Goal: Task Accomplishment & Management: Manage account settings

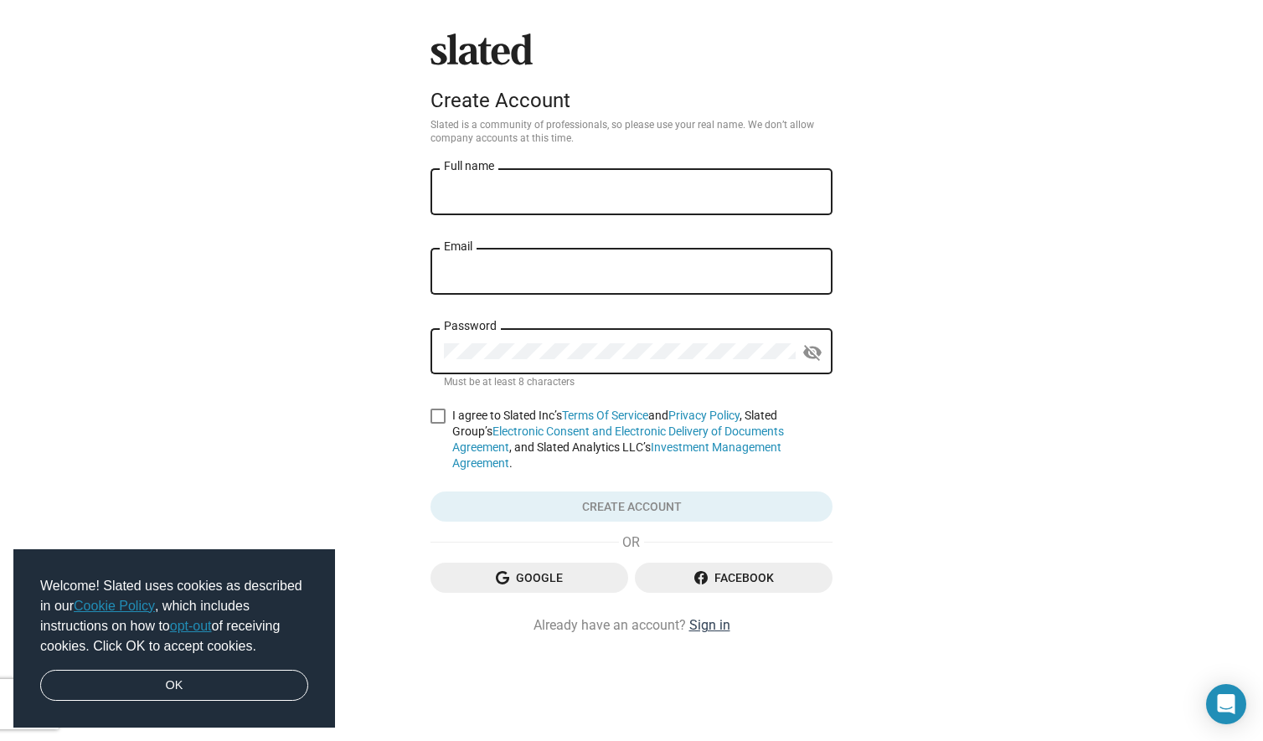
click at [717, 624] on link "Sign in" at bounding box center [709, 625] width 41 height 18
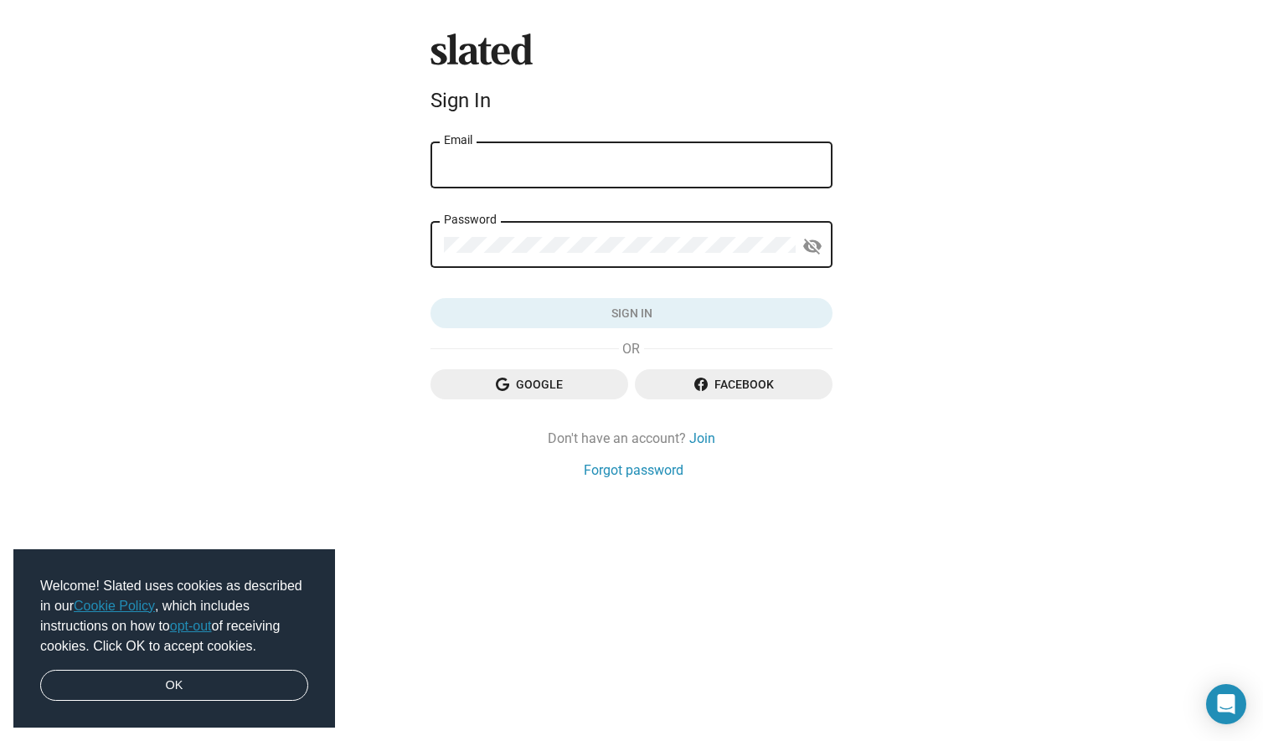
type input "[EMAIL_ADDRESS][DOMAIN_NAME]"
click at [632, 312] on button "Sign in" at bounding box center [632, 313] width 402 height 30
click at [116, 687] on link "OK" at bounding box center [174, 686] width 268 height 32
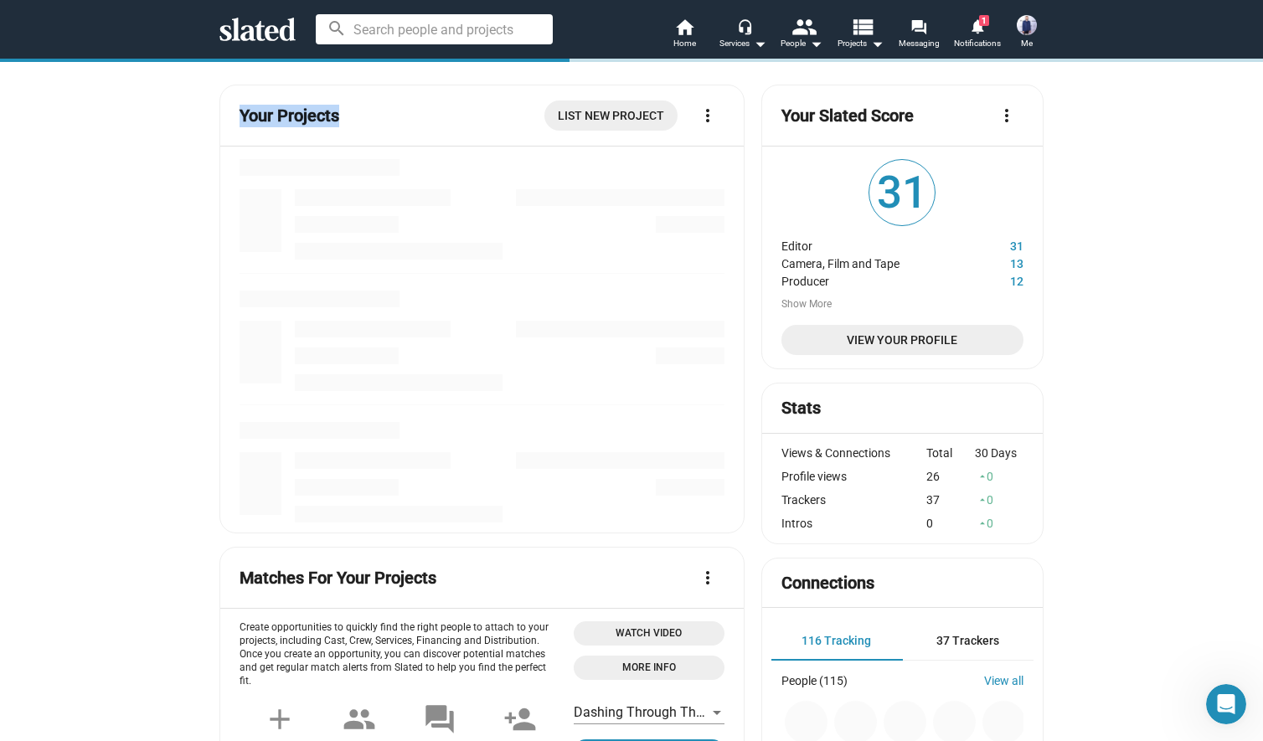
drag, startPoint x: 244, startPoint y: 114, endPoint x: 349, endPoint y: 113, distance: 105.5
click at [349, 114] on mat-card-header "Your Projects List New Project more_vert" at bounding box center [482, 122] width 485 height 47
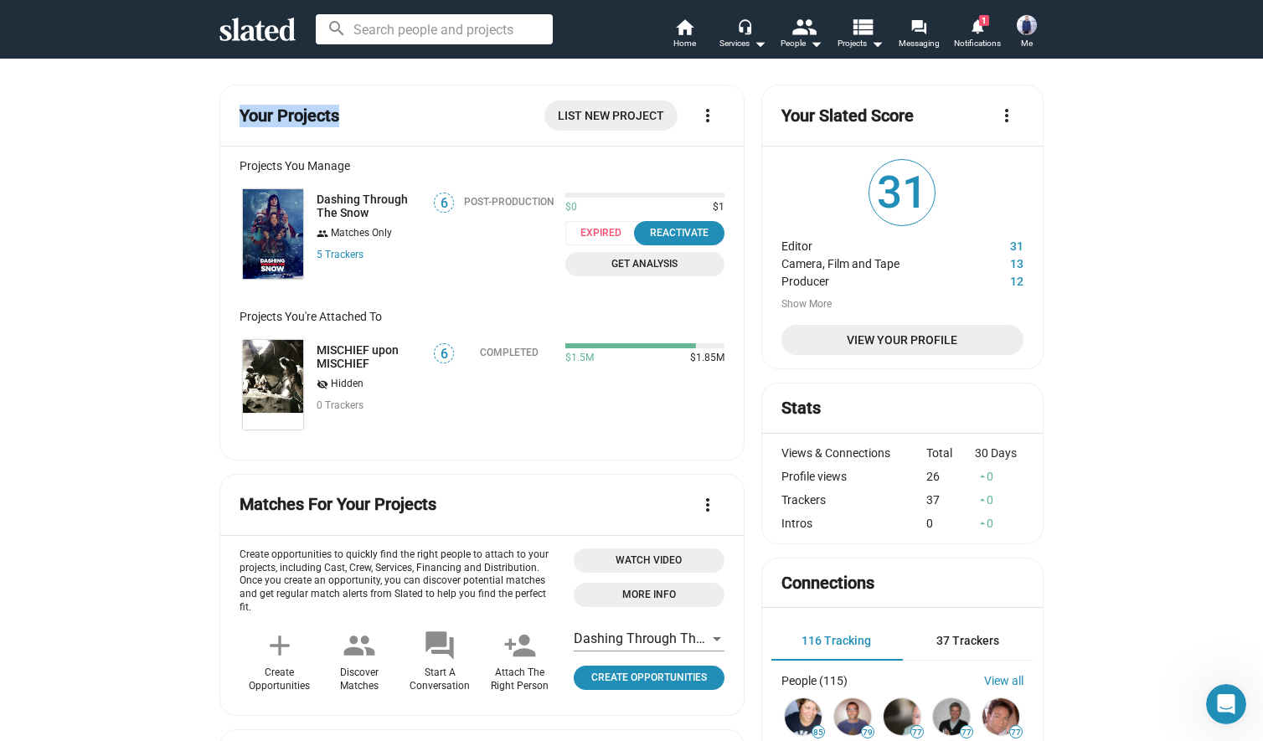
click at [313, 116] on mat-card-title "Your Projects" at bounding box center [290, 116] width 100 height 23
click at [596, 111] on span "List New Project" at bounding box center [611, 116] width 106 height 30
drag, startPoint x: 781, startPoint y: 261, endPoint x: 836, endPoint y: 281, distance: 58.0
click at [836, 281] on dl "Editor 31 Camera, Film and Tape 13 Producer 12" at bounding box center [902, 261] width 242 height 53
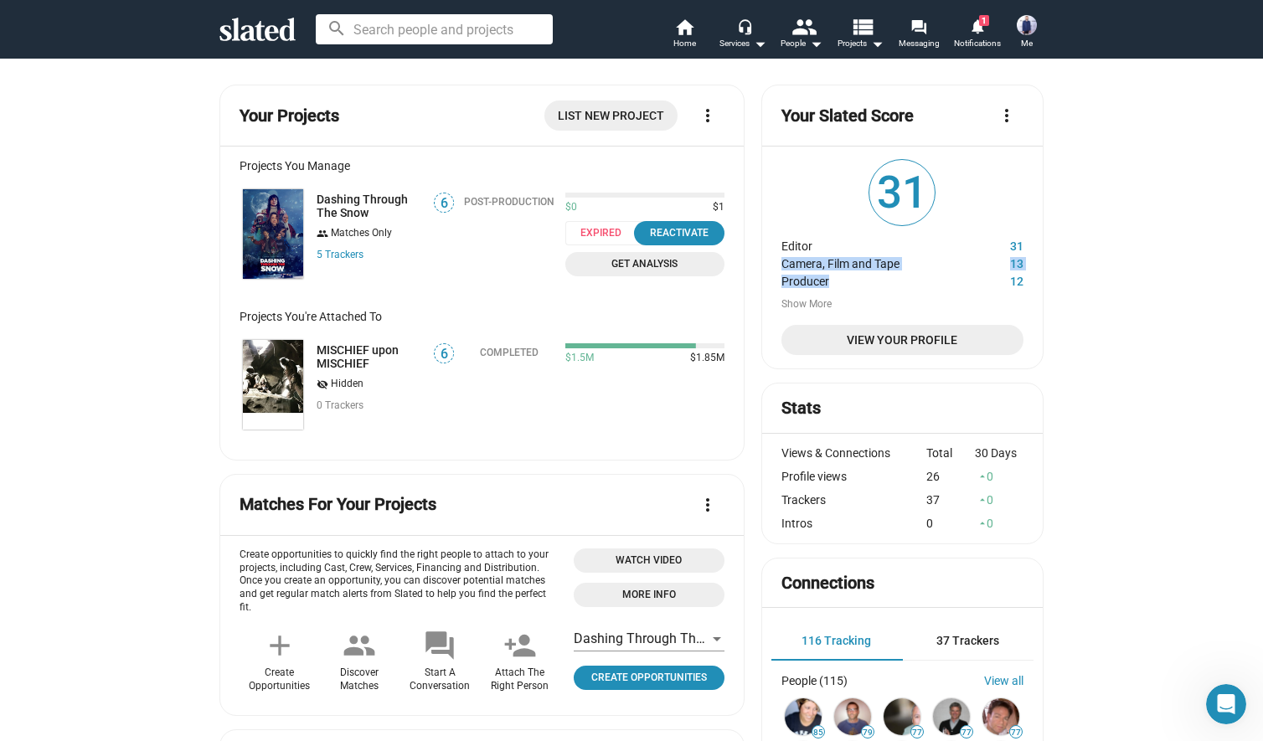
click at [1033, 26] on img at bounding box center [1027, 25] width 20 height 20
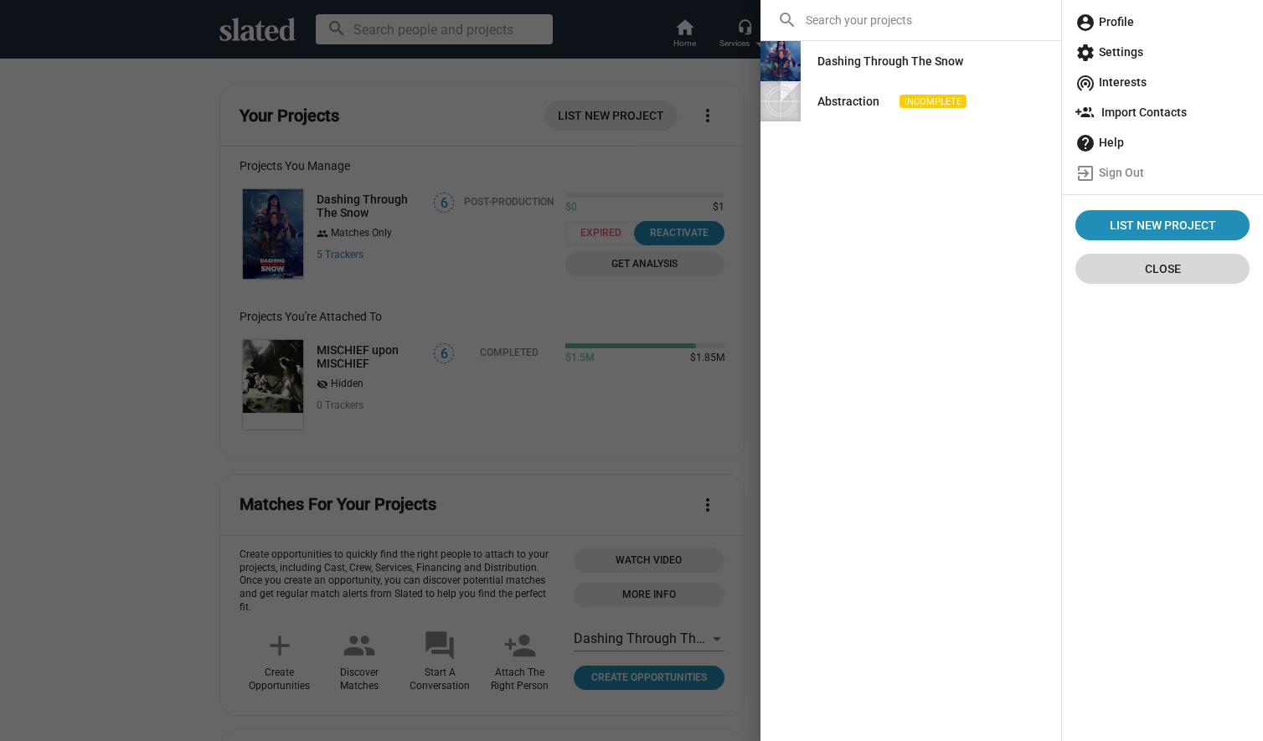
click at [1176, 269] on span "Close" at bounding box center [1162, 269] width 147 height 30
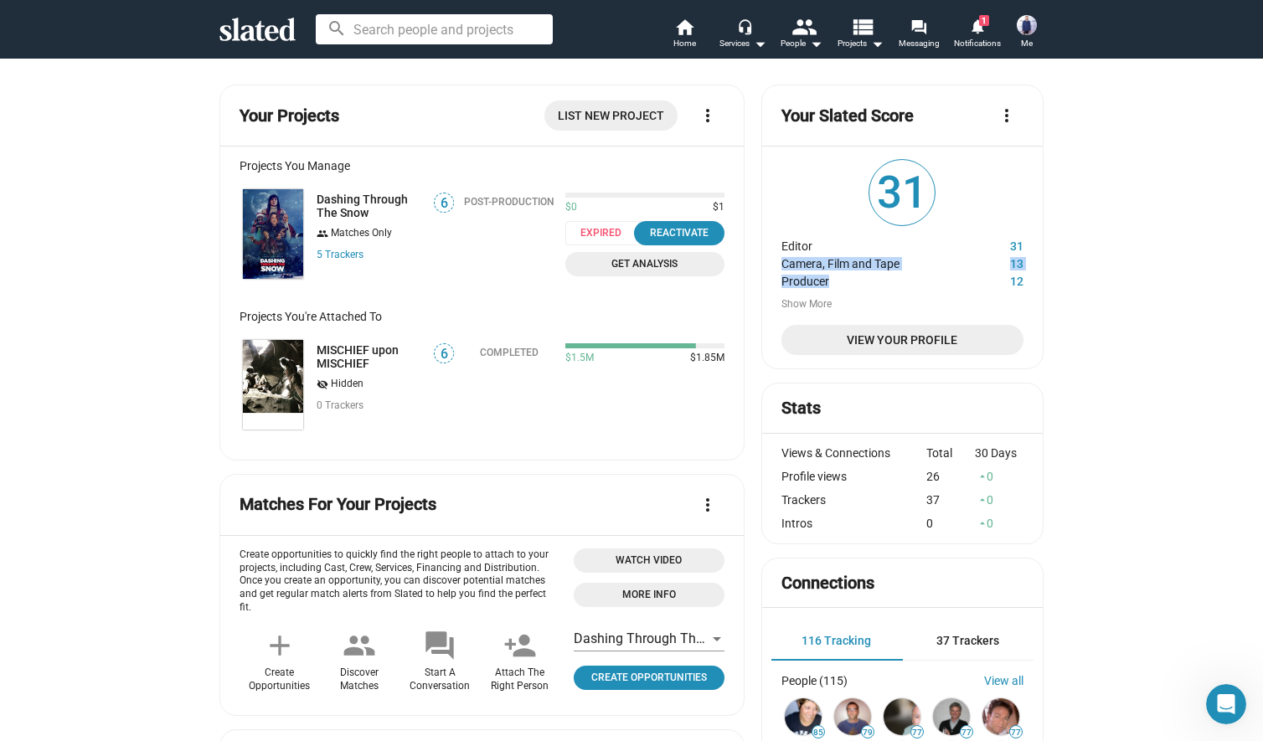
click at [1032, 28] on img at bounding box center [1027, 25] width 20 height 20
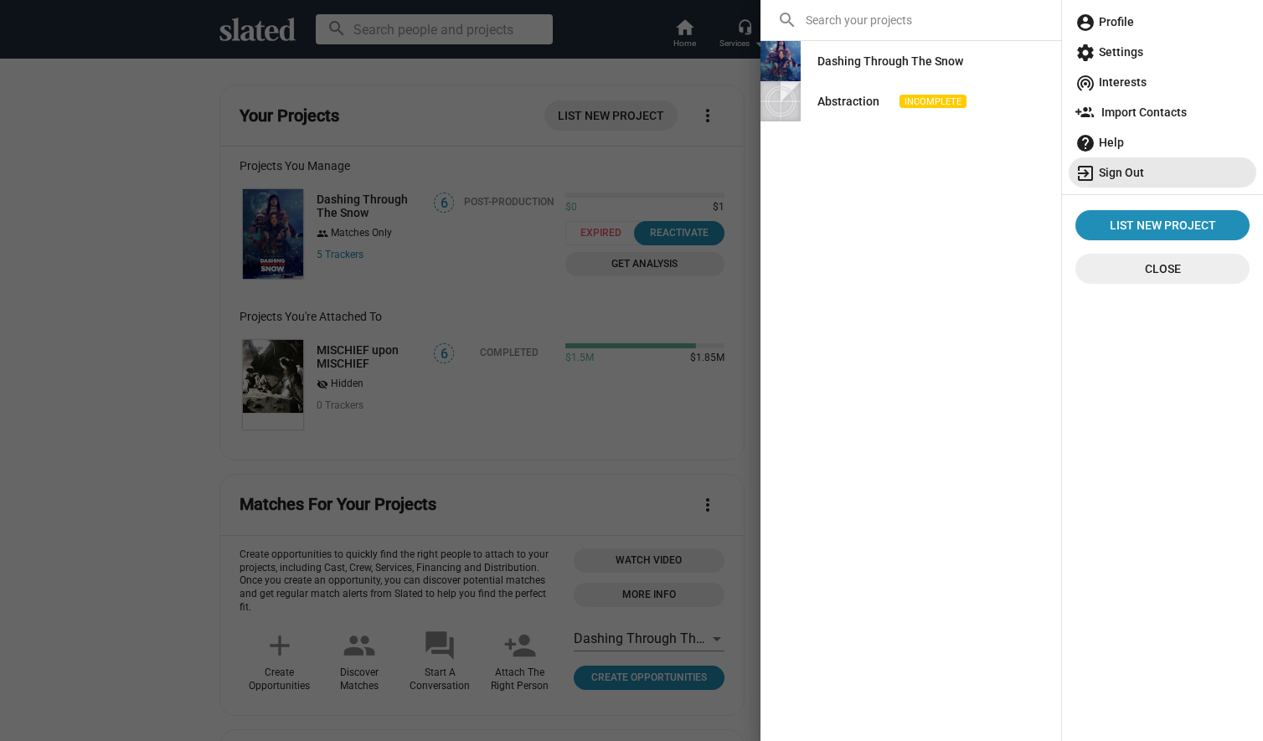
click at [1122, 173] on span "exit_to_app Sign Out" at bounding box center [1162, 172] width 174 height 30
